Goal: Information Seeking & Learning: Learn about a topic

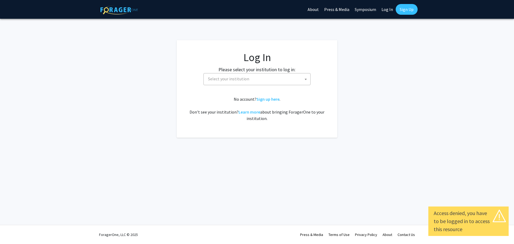
click at [244, 81] on span "Select your institution" at bounding box center [228, 78] width 41 height 5
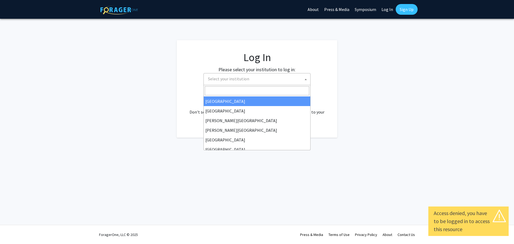
click at [238, 93] on input "Search" at bounding box center [257, 90] width 104 height 9
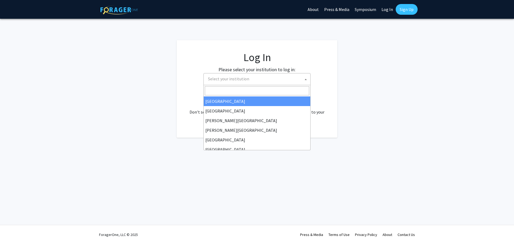
click at [356, 76] on fg-login "Log In Please select your institution to log in: [GEOGRAPHIC_DATA] [GEOGRAPHIC_…" at bounding box center [257, 89] width 514 height 98
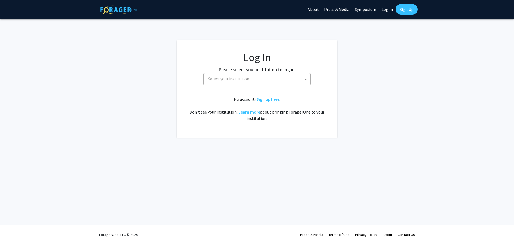
click at [387, 10] on link "Log In" at bounding box center [387, 9] width 17 height 19
select select "34"
click at [389, 9] on link "Log In" at bounding box center [387, 9] width 17 height 19
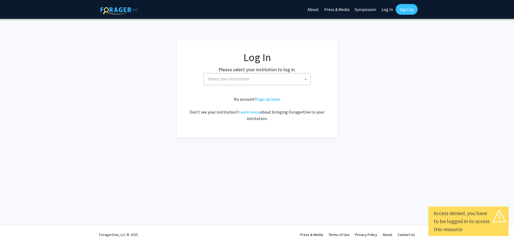
select select
click at [299, 80] on span "Select your institution" at bounding box center [258, 78] width 104 height 11
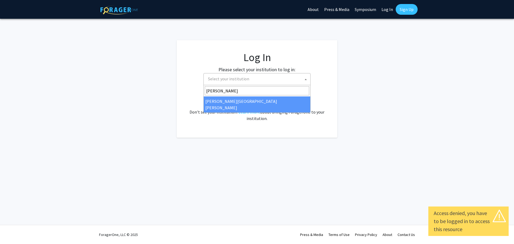
type input "johns"
select select "1"
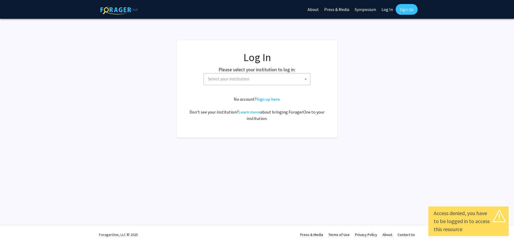
select select
click at [291, 87] on fg-card-body "Log In Please select your institution to log in: Baylor University Brandeis Uni…" at bounding box center [257, 89] width 139 height 76
click at [289, 78] on span "Select your institution" at bounding box center [258, 78] width 104 height 11
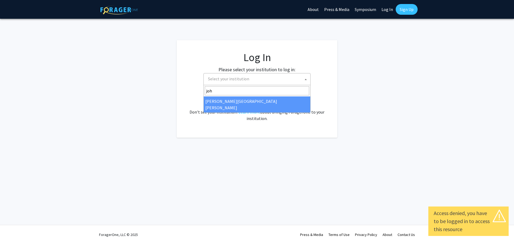
type input "john"
select select "1"
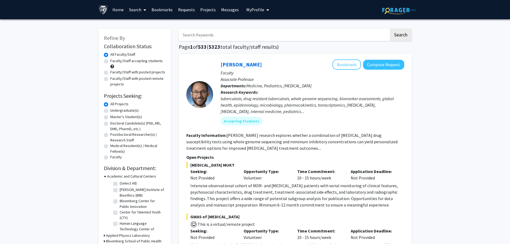
click at [110, 117] on label "Master's Student(s)" at bounding box center [126, 117] width 32 height 6
click at [110, 117] on input "Master's Student(s)" at bounding box center [111, 115] width 3 height 3
radio input "true"
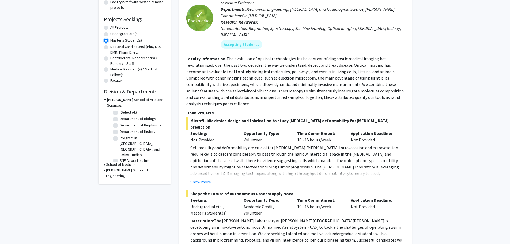
scroll to position [80, 0]
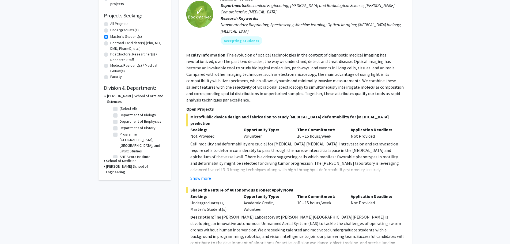
click at [107, 164] on h3 "Whiting School of Engineering" at bounding box center [135, 169] width 59 height 11
click at [120, 176] on label "Mechanical Engineering" at bounding box center [139, 179] width 38 height 6
click at [120, 176] on input "Mechanical Engineering" at bounding box center [121, 177] width 3 height 3
checkbox input "true"
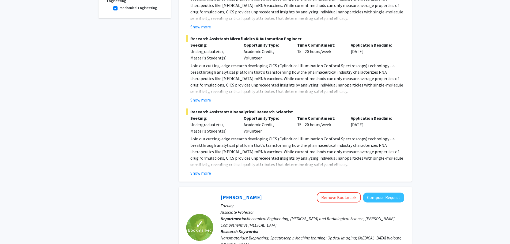
scroll to position [188, 0]
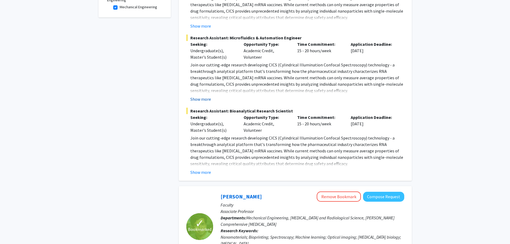
click at [196, 100] on button "Show more" at bounding box center [200, 99] width 21 height 6
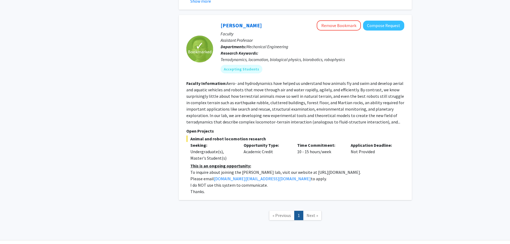
scroll to position [845, 0]
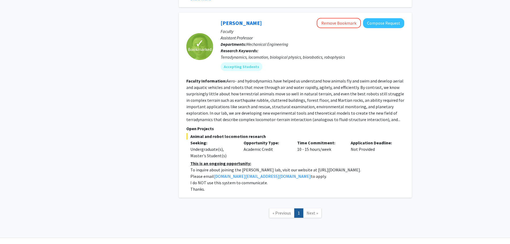
click at [389, 109] on fg-read-more "Aero- and hydrodynamics have helped us understand how animals fly and swim and …" at bounding box center [295, 100] width 218 height 44
click at [389, 106] on fg-read-more "Aero- and hydrodynamics have helped us understand how animals fly and swim and …" at bounding box center [295, 100] width 218 height 44
click at [383, 106] on fg-read-more "Aero- and hydrodynamics have helped us understand how animals fly and swim and …" at bounding box center [295, 100] width 218 height 44
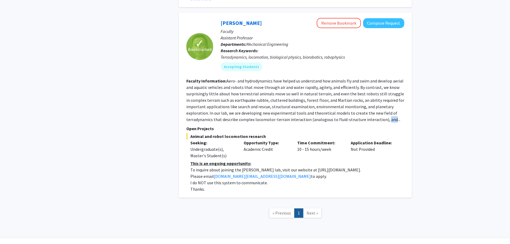
click at [375, 133] on span "Animal and robot locomotion research" at bounding box center [295, 136] width 218 height 6
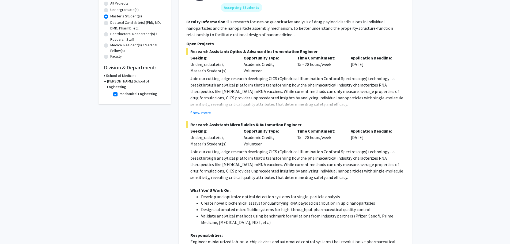
scroll to position [0, 0]
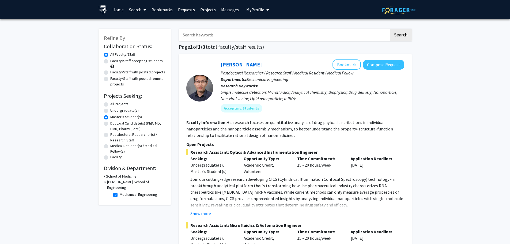
click at [110, 104] on label "All Projects" at bounding box center [119, 104] width 18 height 6
click at [110, 104] on input "All Projects" at bounding box center [111, 102] width 3 height 3
radio input "true"
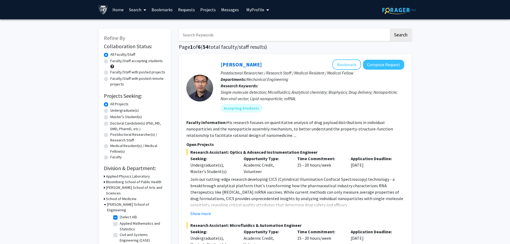
click at [117, 187] on h3 "Krieger School of Arts and Sciences" at bounding box center [135, 190] width 59 height 11
click at [261, 36] on input "Search Keywords" at bounding box center [284, 35] width 210 height 12
type input "space"
click at [390, 29] on button "Search" at bounding box center [401, 35] width 22 height 12
checkbox input "false"
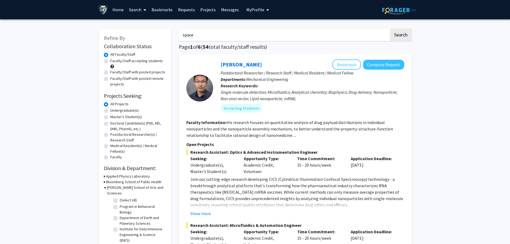
checkbox input "false"
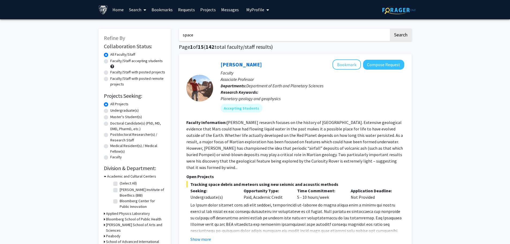
click at [133, 117] on label "Master's Student(s)" at bounding box center [126, 117] width 32 height 6
click at [114, 117] on input "Master's Student(s)" at bounding box center [111, 115] width 3 height 3
radio input "true"
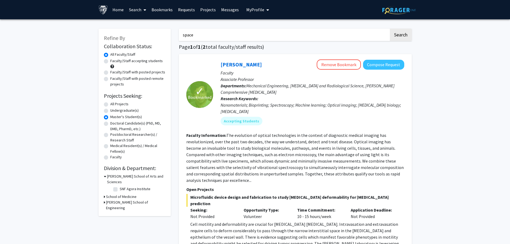
click at [110, 117] on label "Master's Student(s)" at bounding box center [126, 117] width 32 height 6
click at [110, 117] on input "Master's Student(s)" at bounding box center [111, 115] width 3 height 3
click at [110, 109] on label "Undergraduate(s)" at bounding box center [124, 111] width 28 height 6
click at [110, 109] on input "Undergraduate(s)" at bounding box center [111, 109] width 3 height 3
radio input "true"
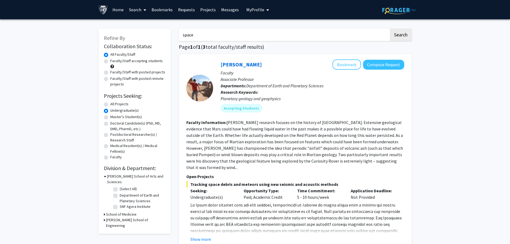
click at [368, 91] on p "Research Keywords: Planetary geology and geophysics" at bounding box center [313, 95] width 184 height 13
